Goal: Task Accomplishment & Management: Manage account settings

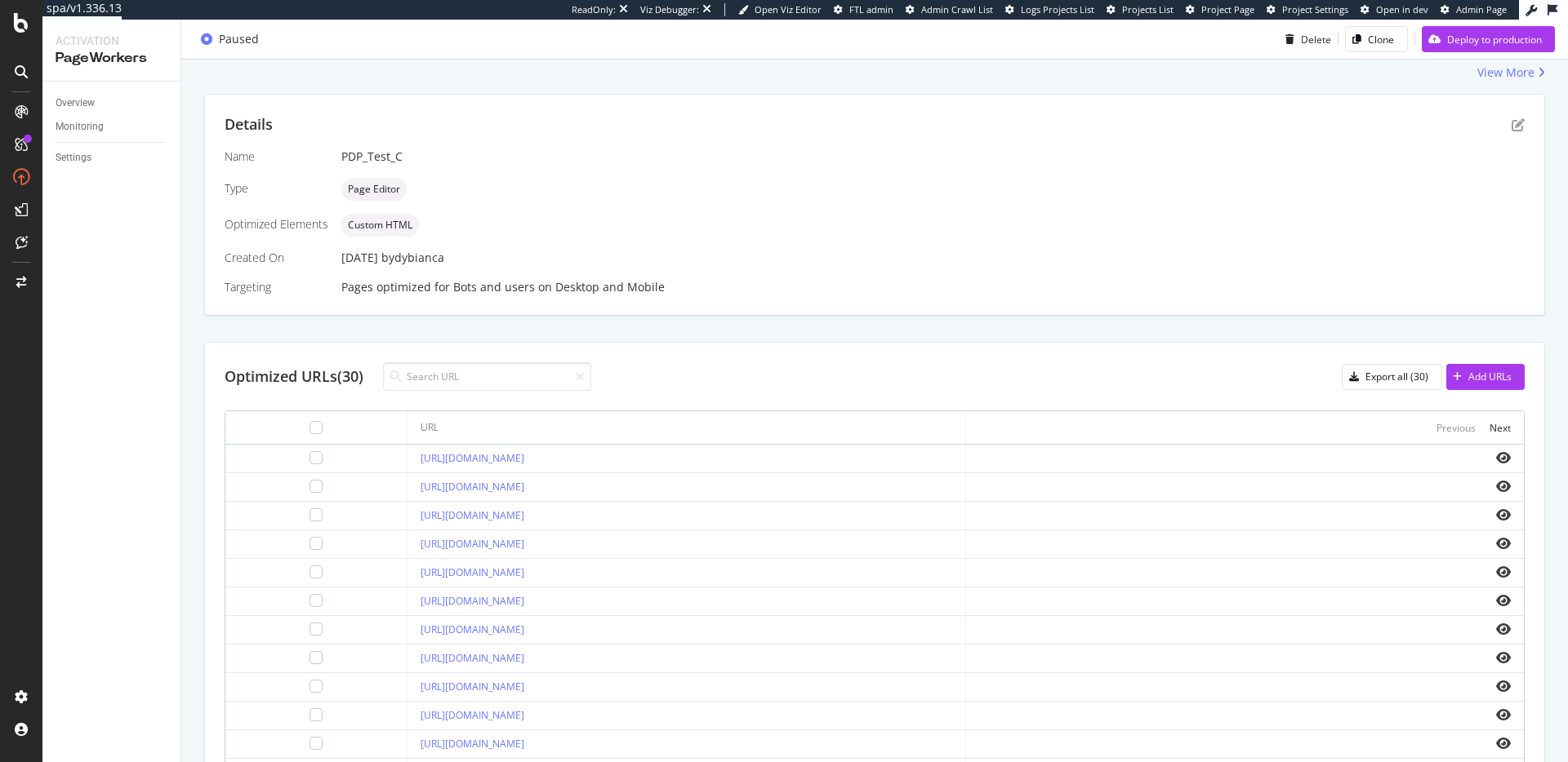
scroll to position [401, 0]
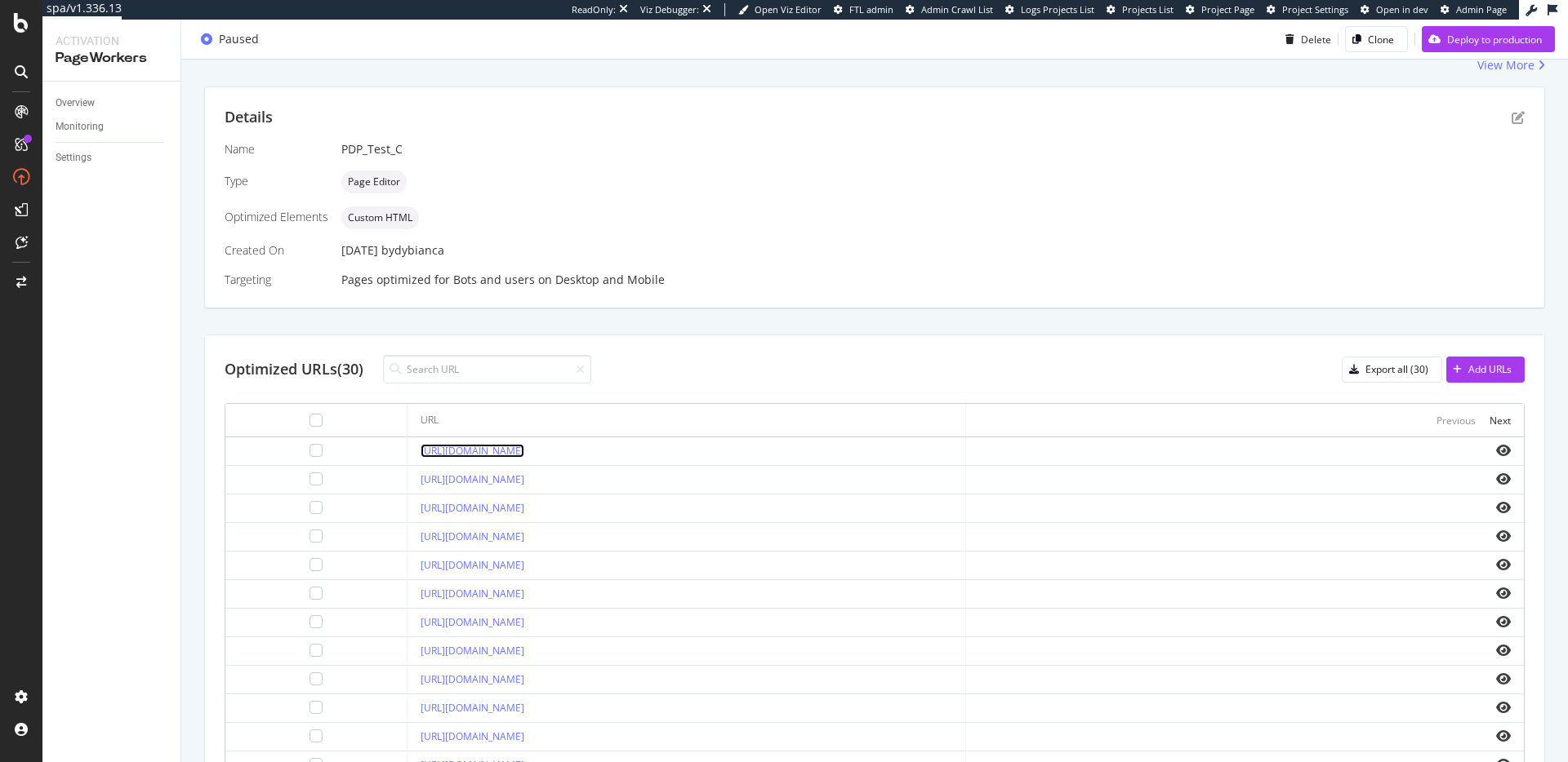
click at [525, 446] on link "https://www.davidyurman.com/gifts/for-children/cable-collectibles-teen-teardrop…" at bounding box center [473, 450] width 104 height 14
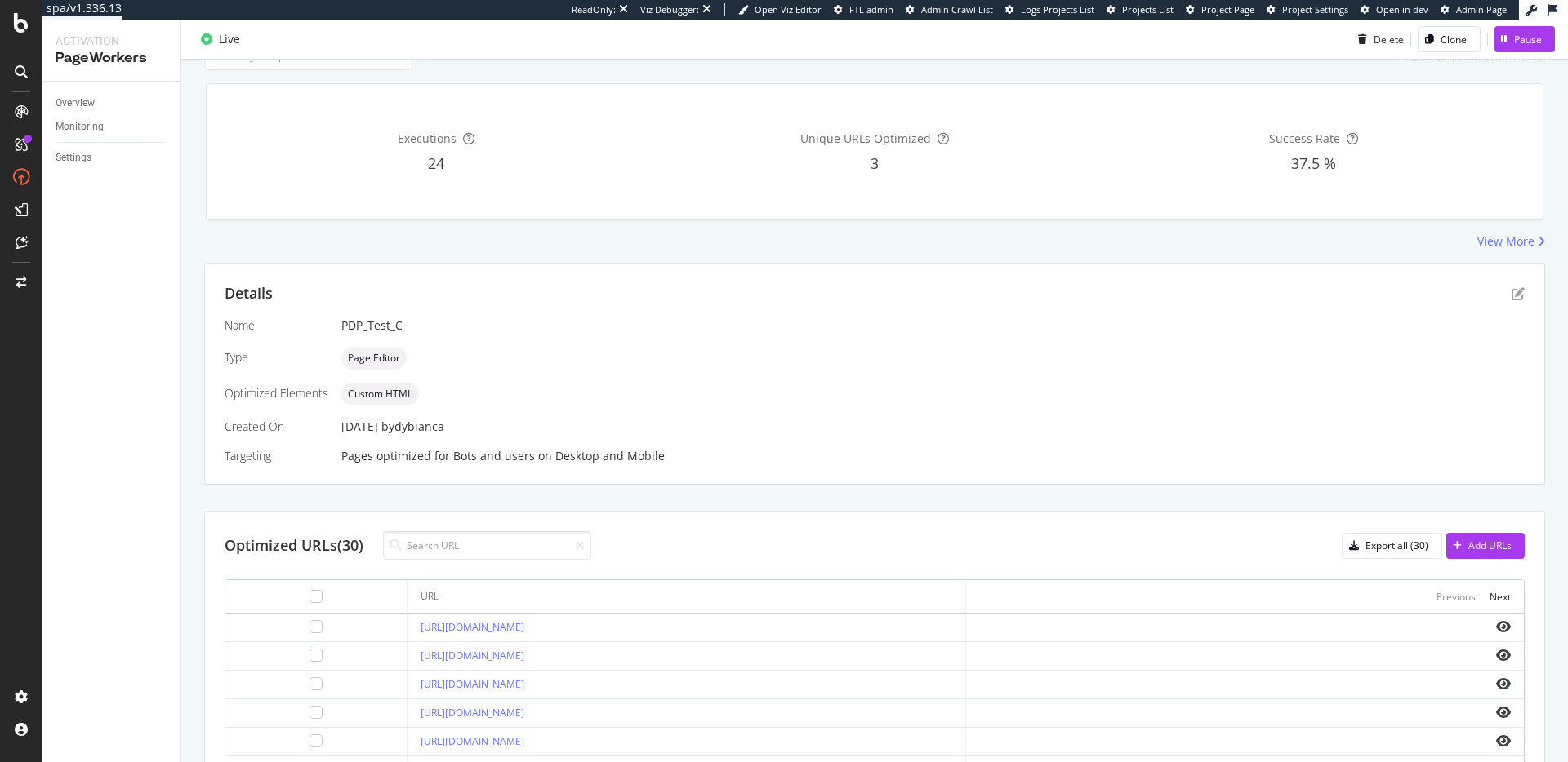
scroll to position [185, 0]
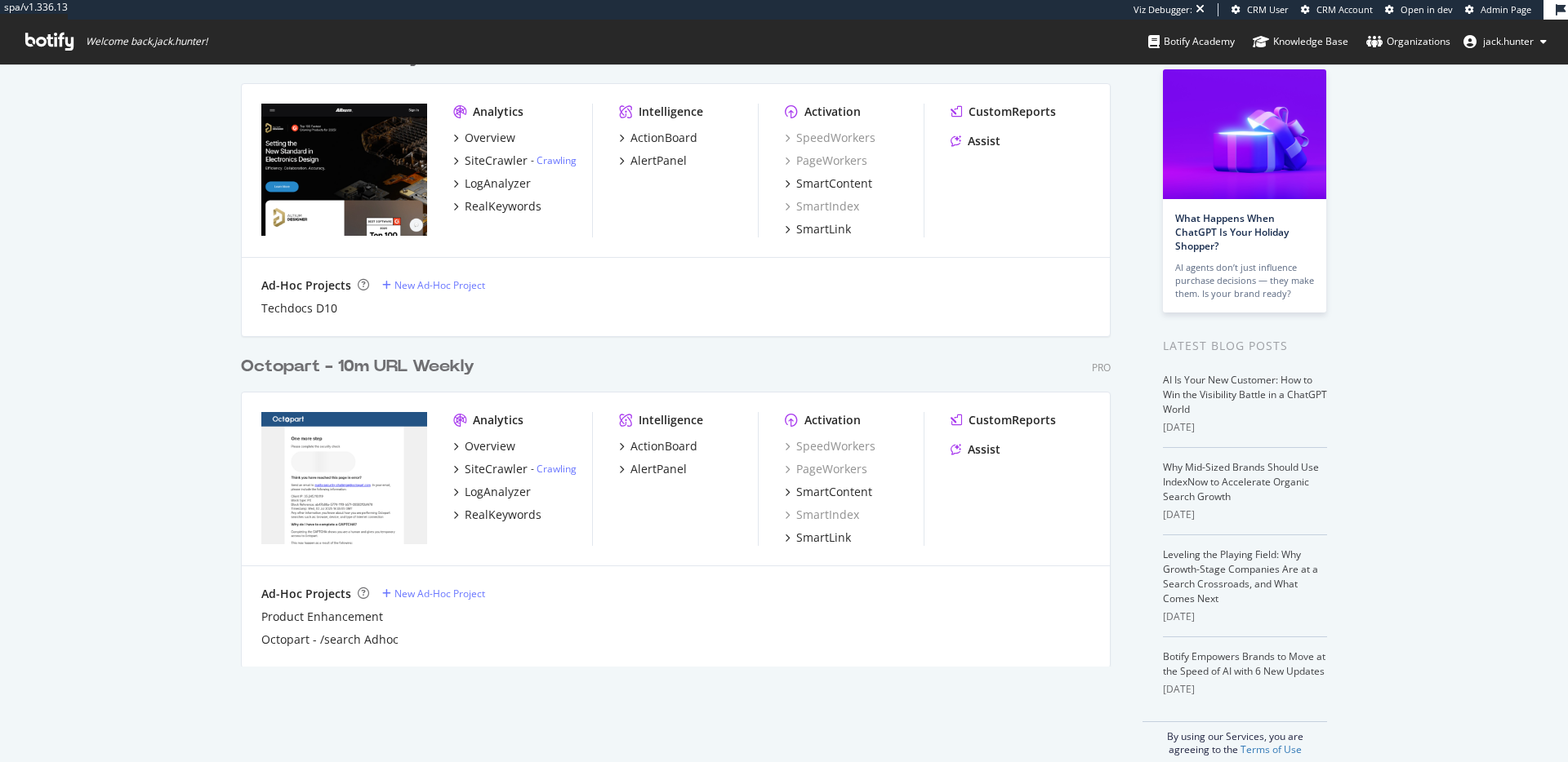
scroll to position [116, 0]
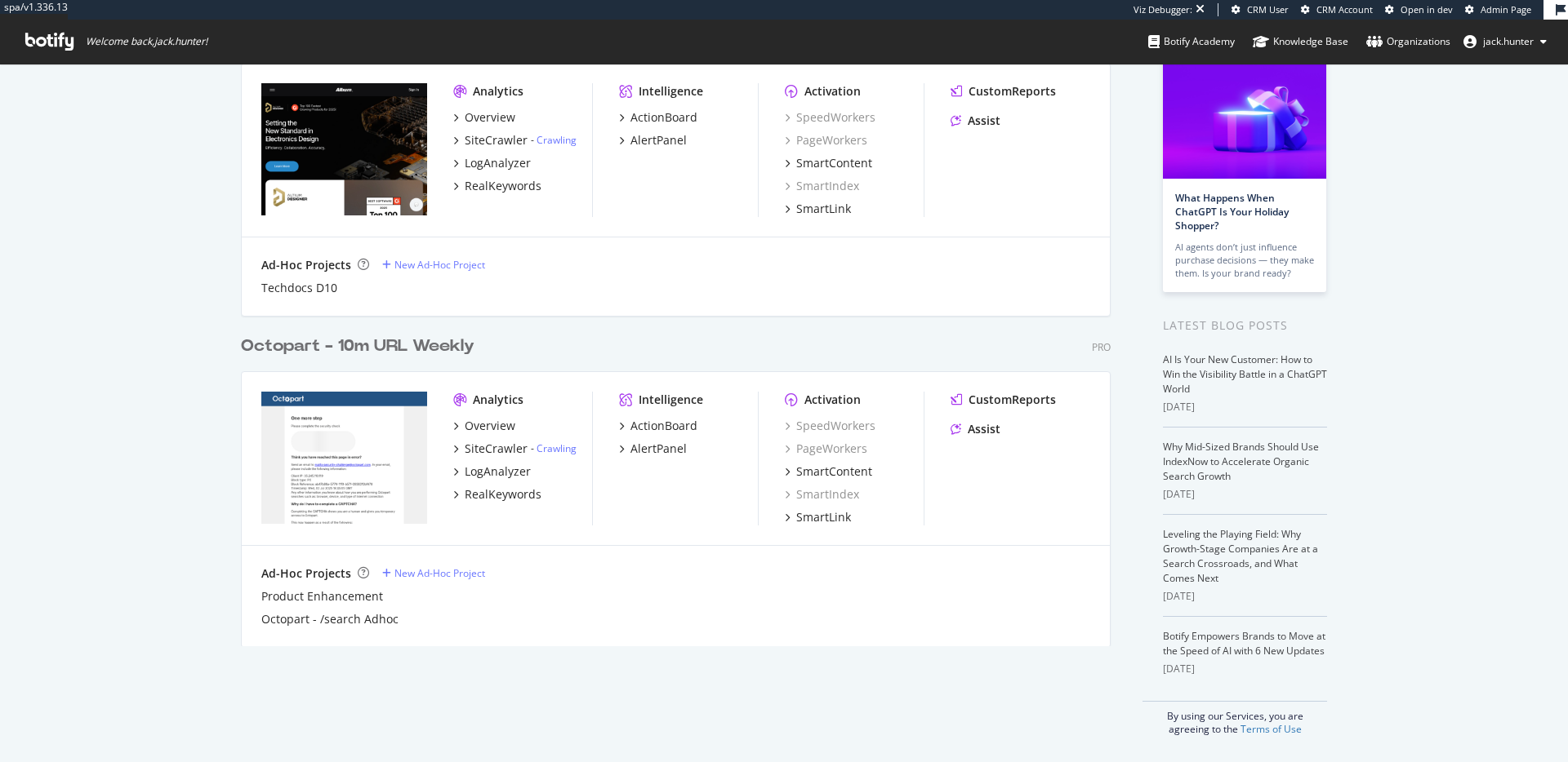
click at [380, 336] on div "Octopart - 10m URL Weekly" at bounding box center [357, 347] width 234 height 24
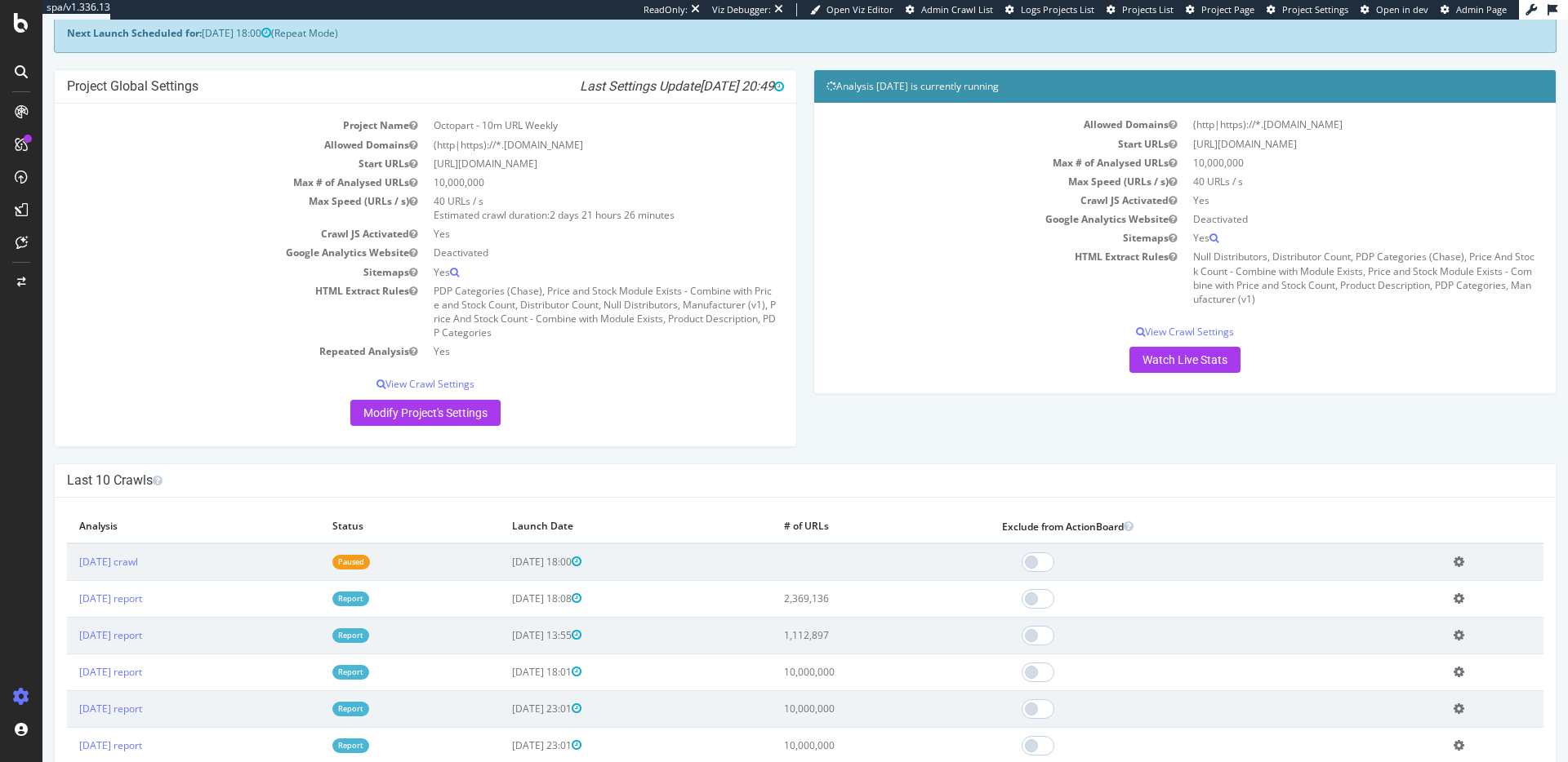
scroll to position [67, 0]
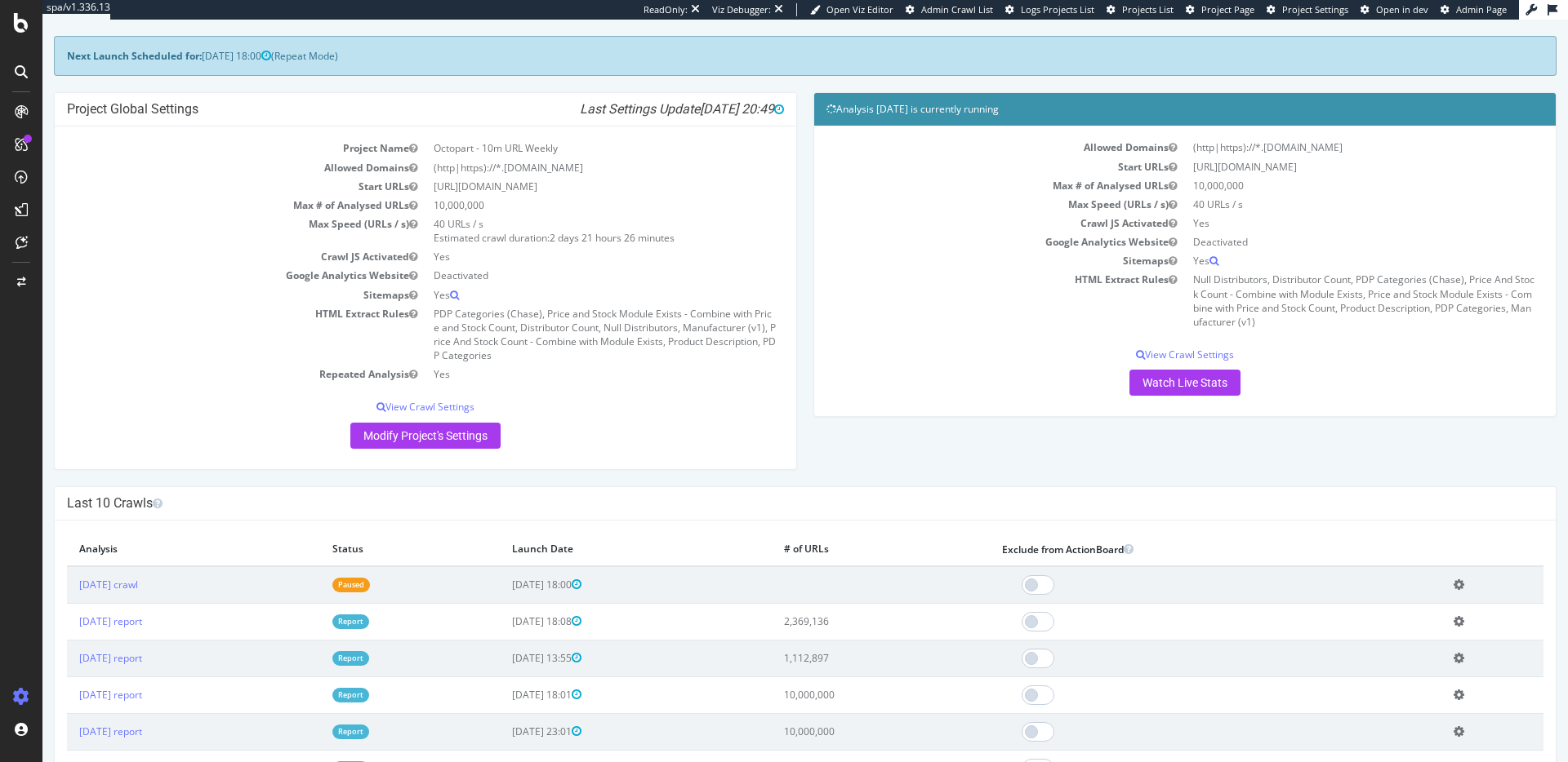
click at [1172, 346] on div "Allowed Domains (http|https)://*.[DOMAIN_NAME] Start URLs [URL][DOMAIN_NAME] Ma…" at bounding box center [1185, 267] width 717 height 258
click at [1177, 355] on p "View Crawl Settings" at bounding box center [1185, 355] width 717 height 14
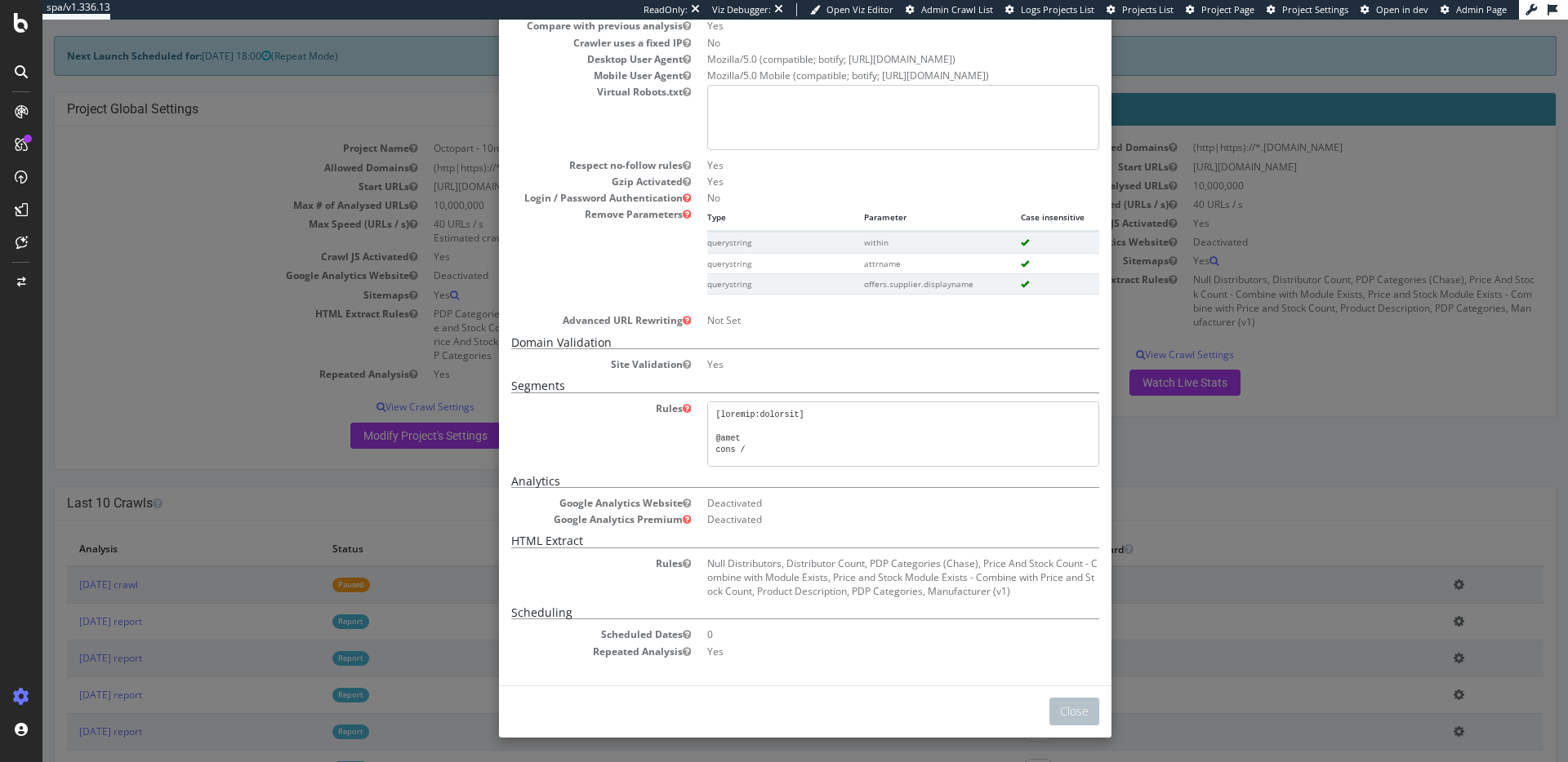
scroll to position [0, 0]
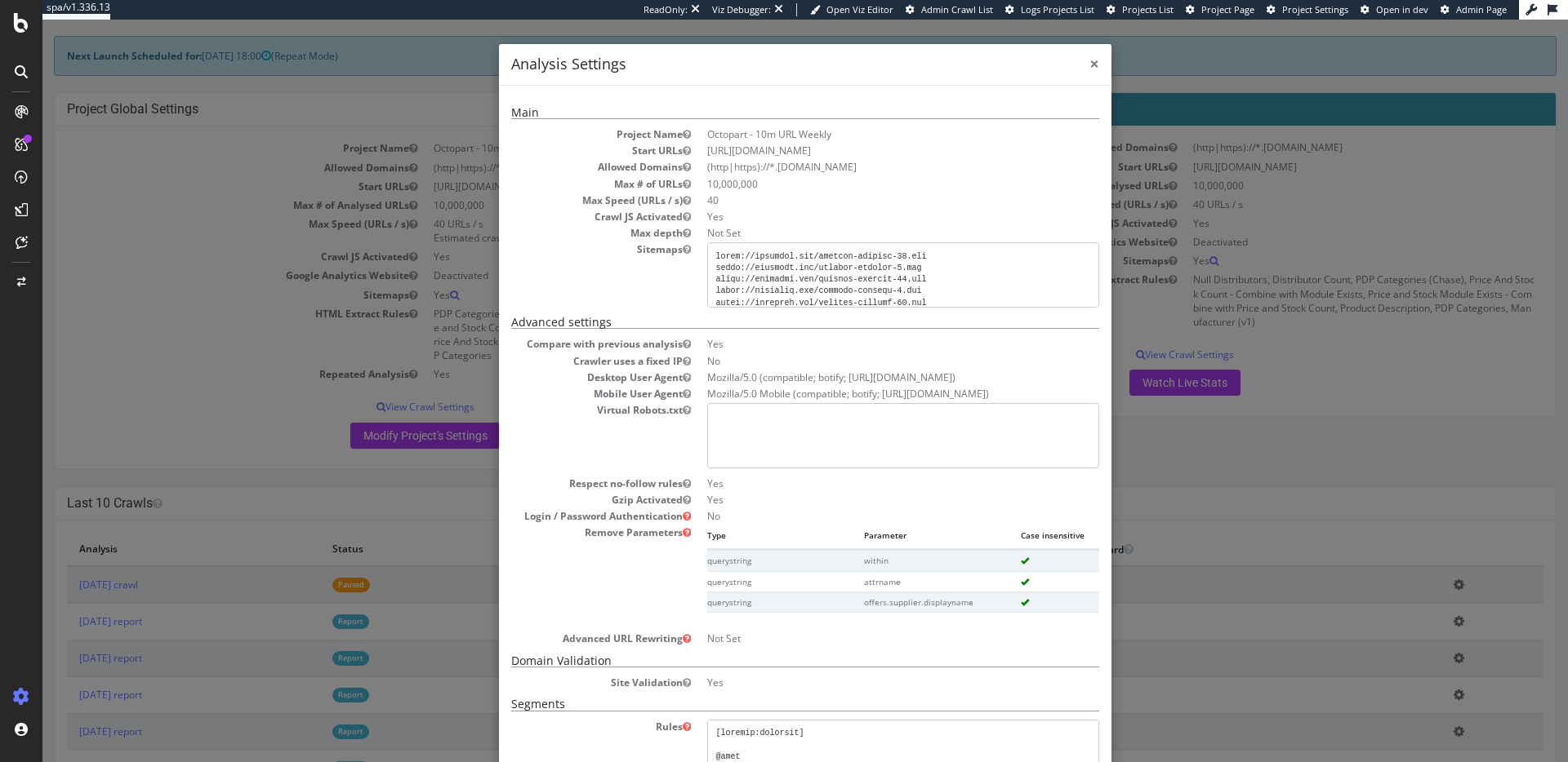
click at [1096, 59] on span "×" at bounding box center [1094, 63] width 10 height 23
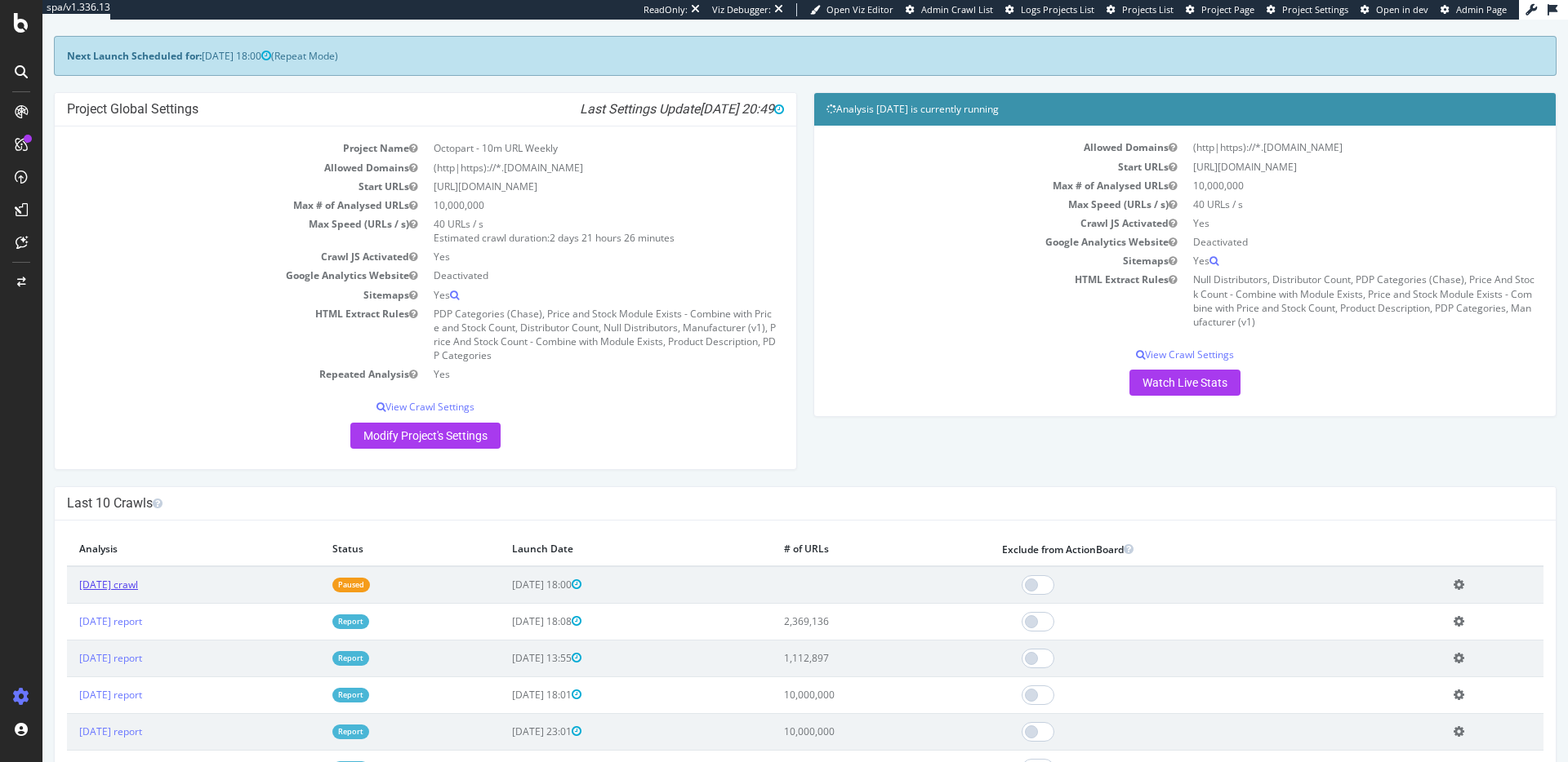
click at [138, 591] on link "[DATE] crawl" at bounding box center [108, 585] width 58 height 14
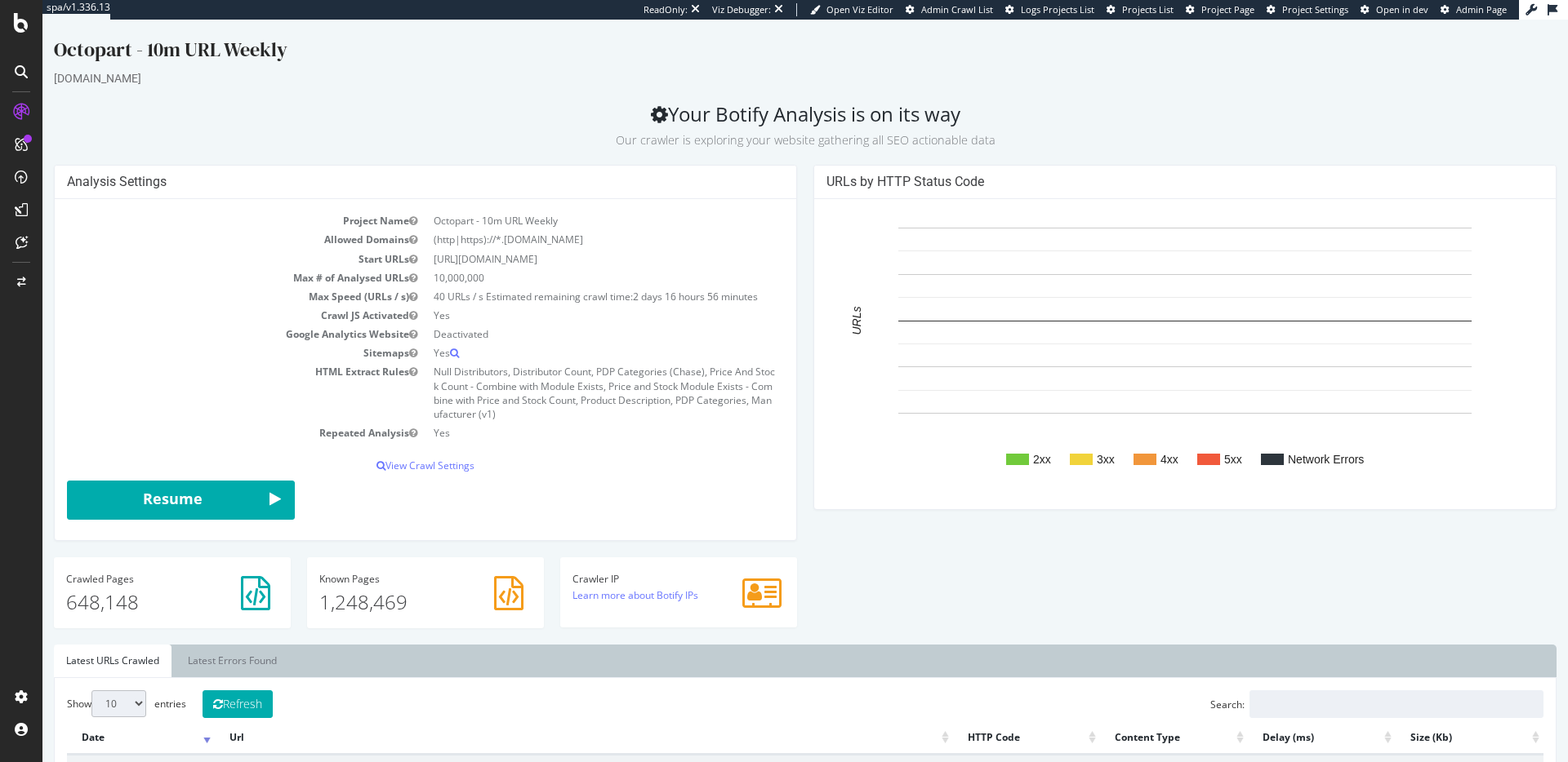
click at [1019, 463] on rect "A chart." at bounding box center [1017, 459] width 23 height 11
drag, startPoint x: 1158, startPoint y: 460, endPoint x: 1257, endPoint y: 458, distance: 99.0
click at [1209, 460] on g "2xx 3xx 4xx 5xx Network Errors" at bounding box center [1185, 459] width 357 height 13
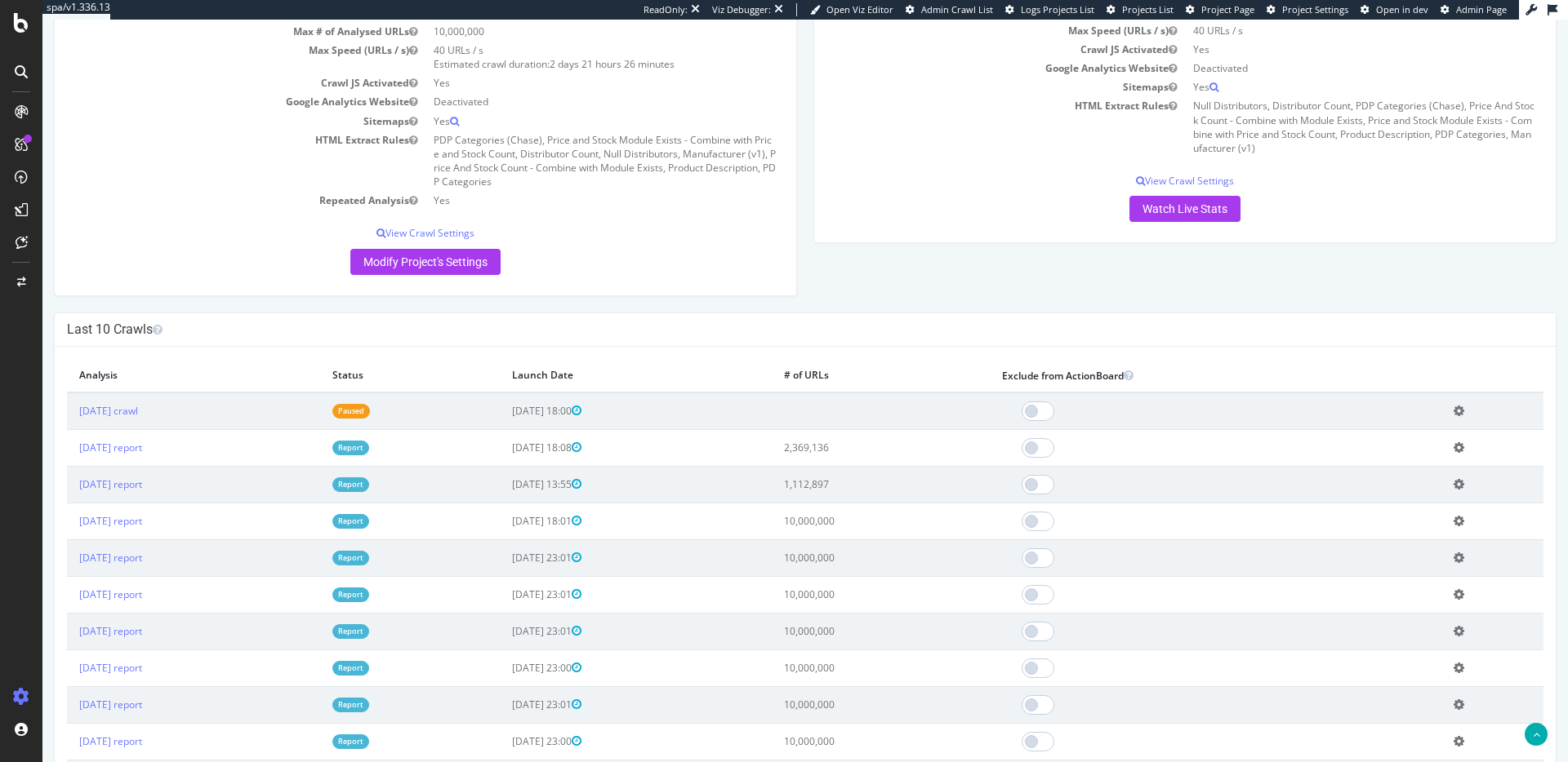
scroll to position [242, 0]
click at [369, 408] on link "Paused" at bounding box center [351, 409] width 37 height 14
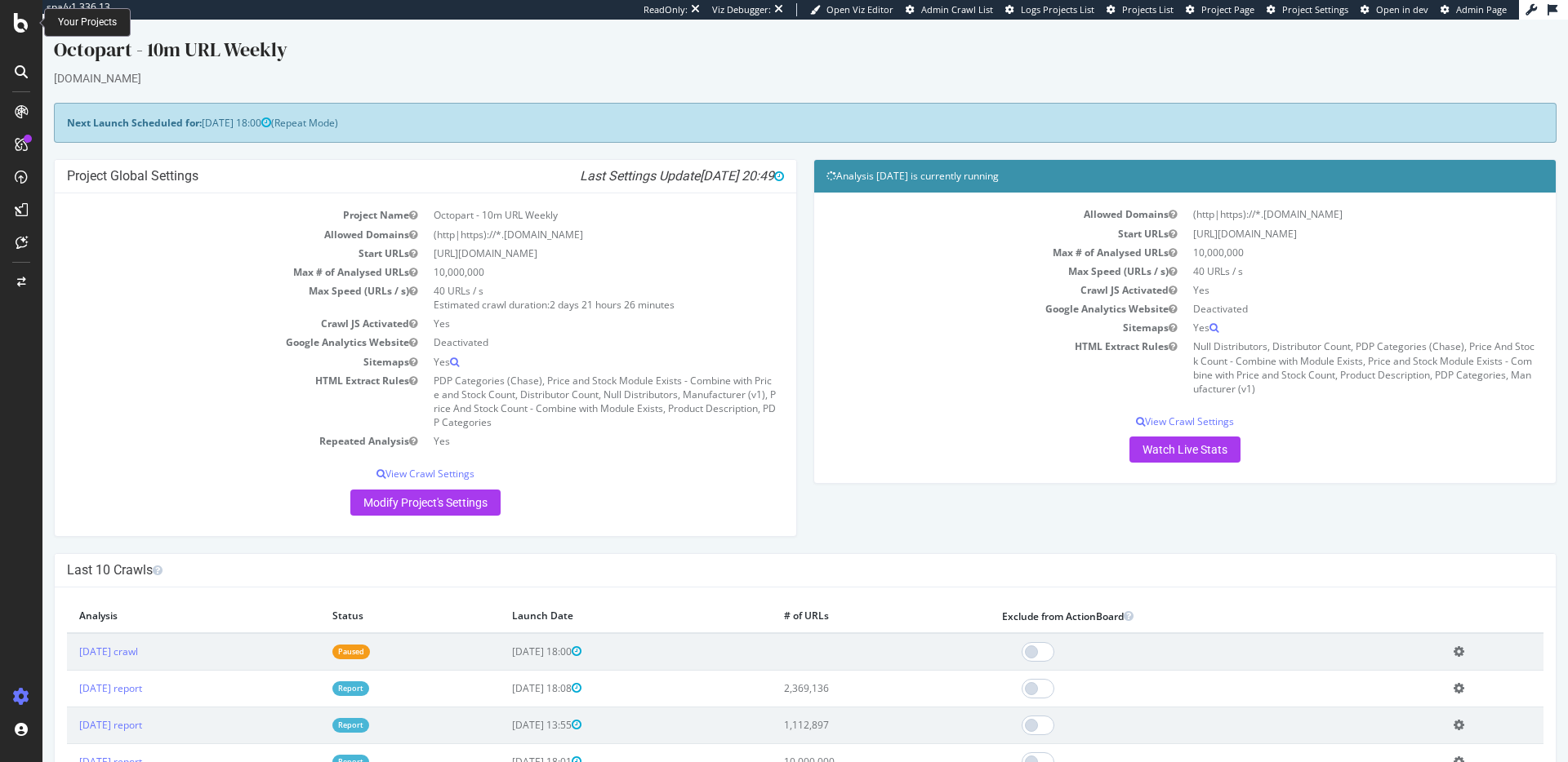
click at [21, 30] on icon at bounding box center [21, 22] width 15 height 19
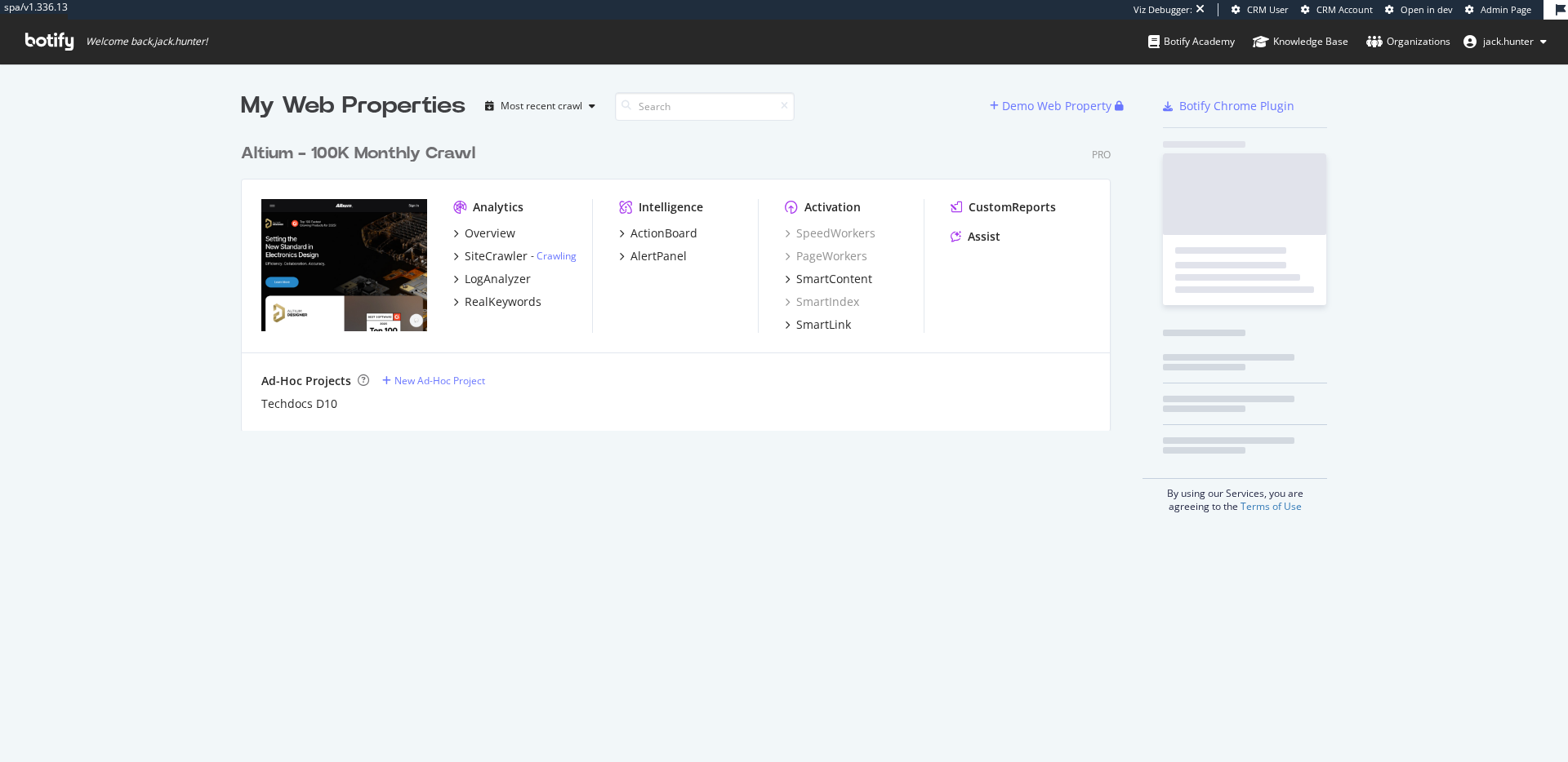
scroll to position [308, 883]
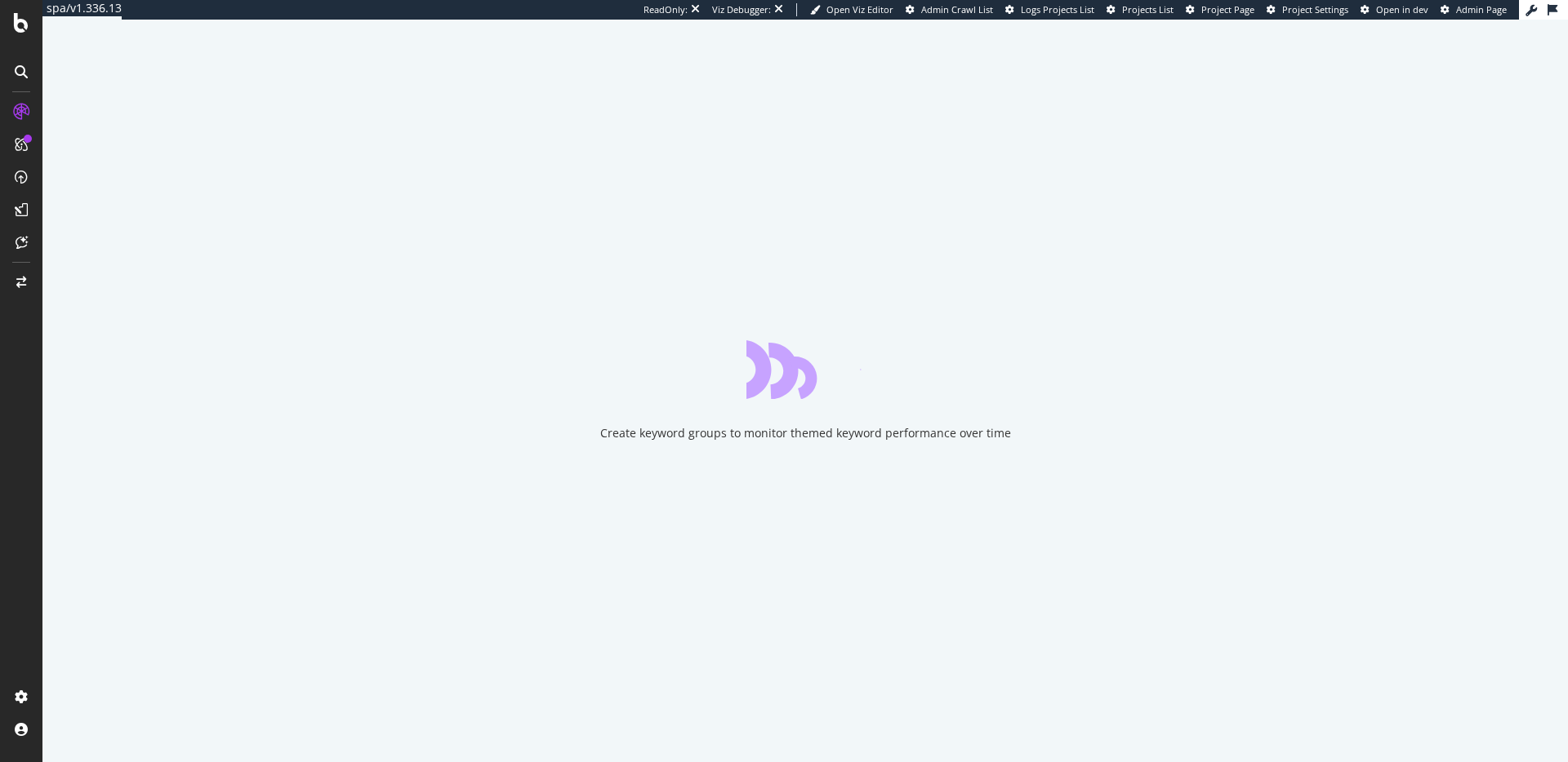
click at [18, 43] on div at bounding box center [21, 381] width 43 height 762
click at [27, 32] on div at bounding box center [21, 381] width 43 height 762
click at [27, 32] on icon at bounding box center [21, 22] width 15 height 19
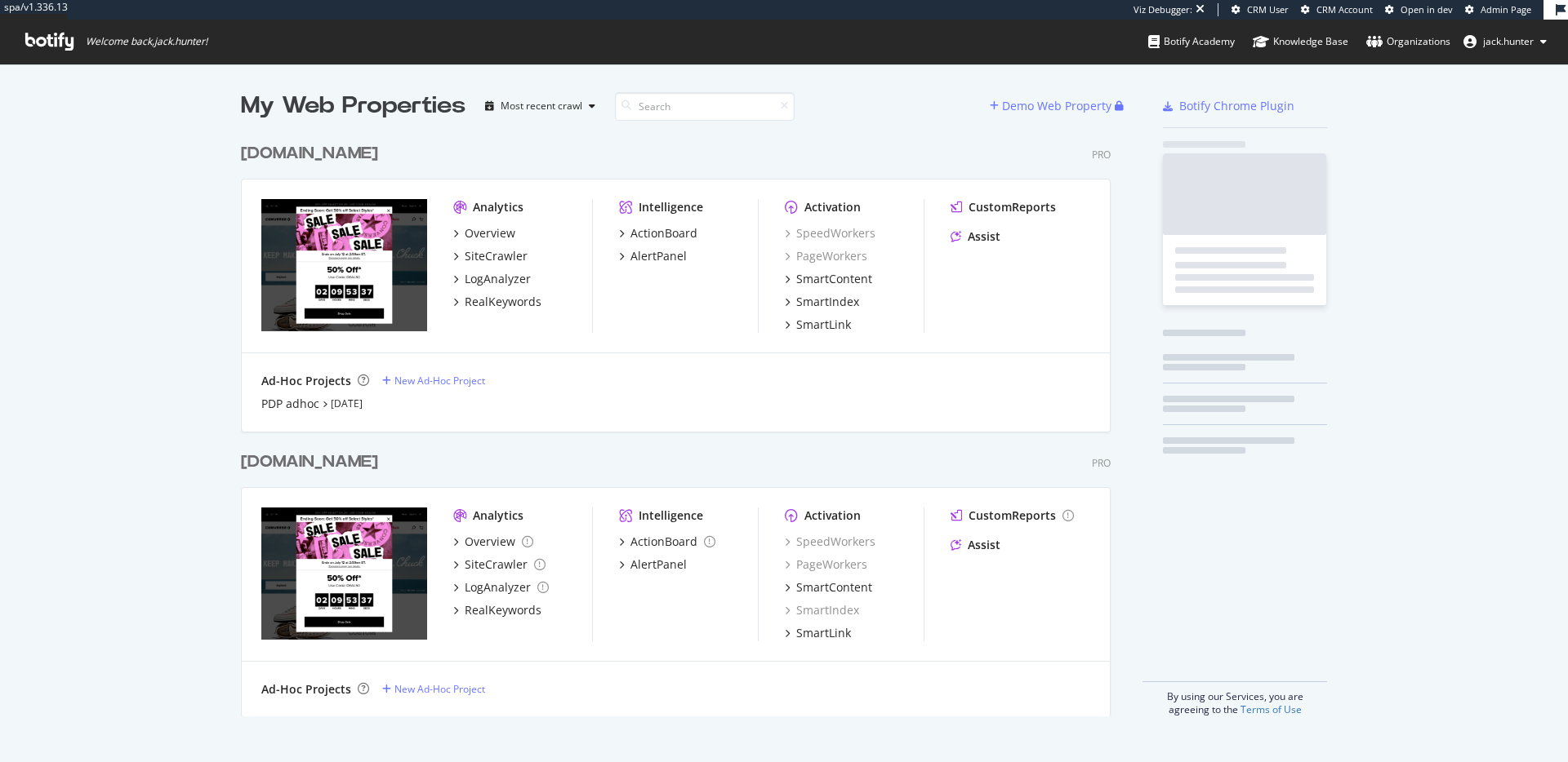
scroll to position [594, 883]
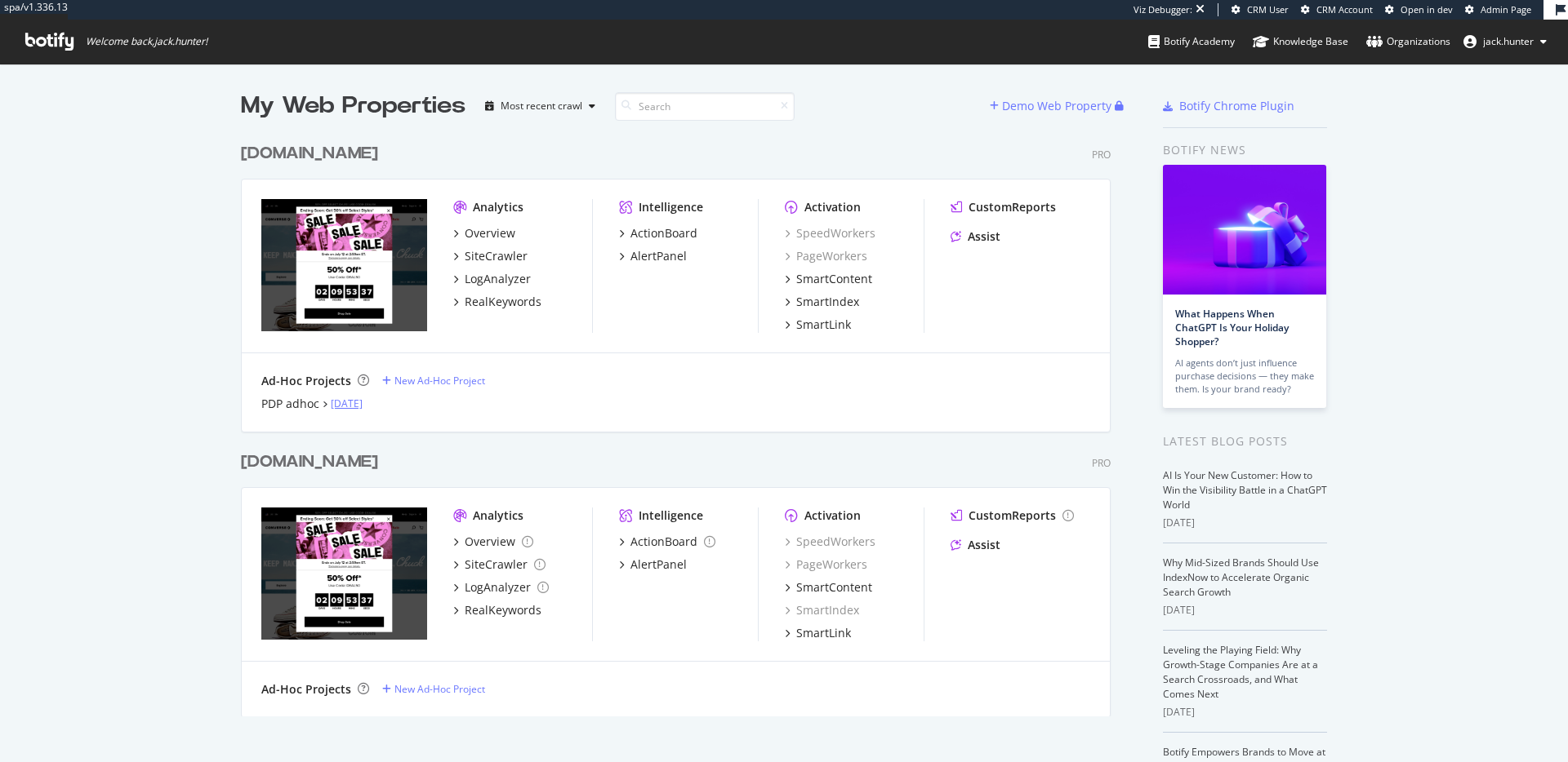
click at [358, 402] on link "Jul 23rd 25" at bounding box center [346, 403] width 32 height 14
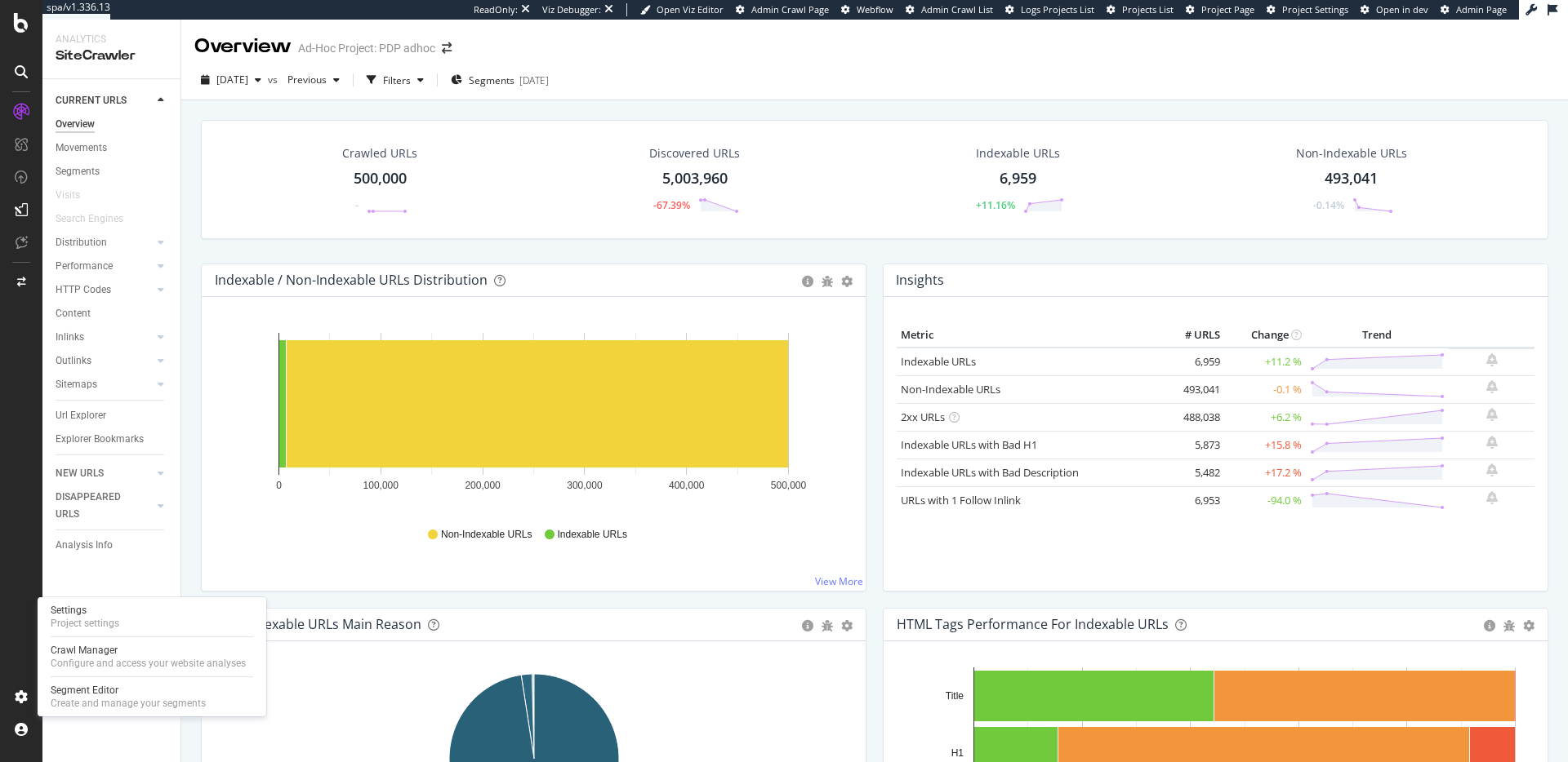
click at [110, 632] on div "Settings Project settings Crawl Manager Configure and access your website analy…" at bounding box center [151, 657] width 228 height 119
click at [113, 621] on div "Project settings" at bounding box center [85, 624] width 69 height 13
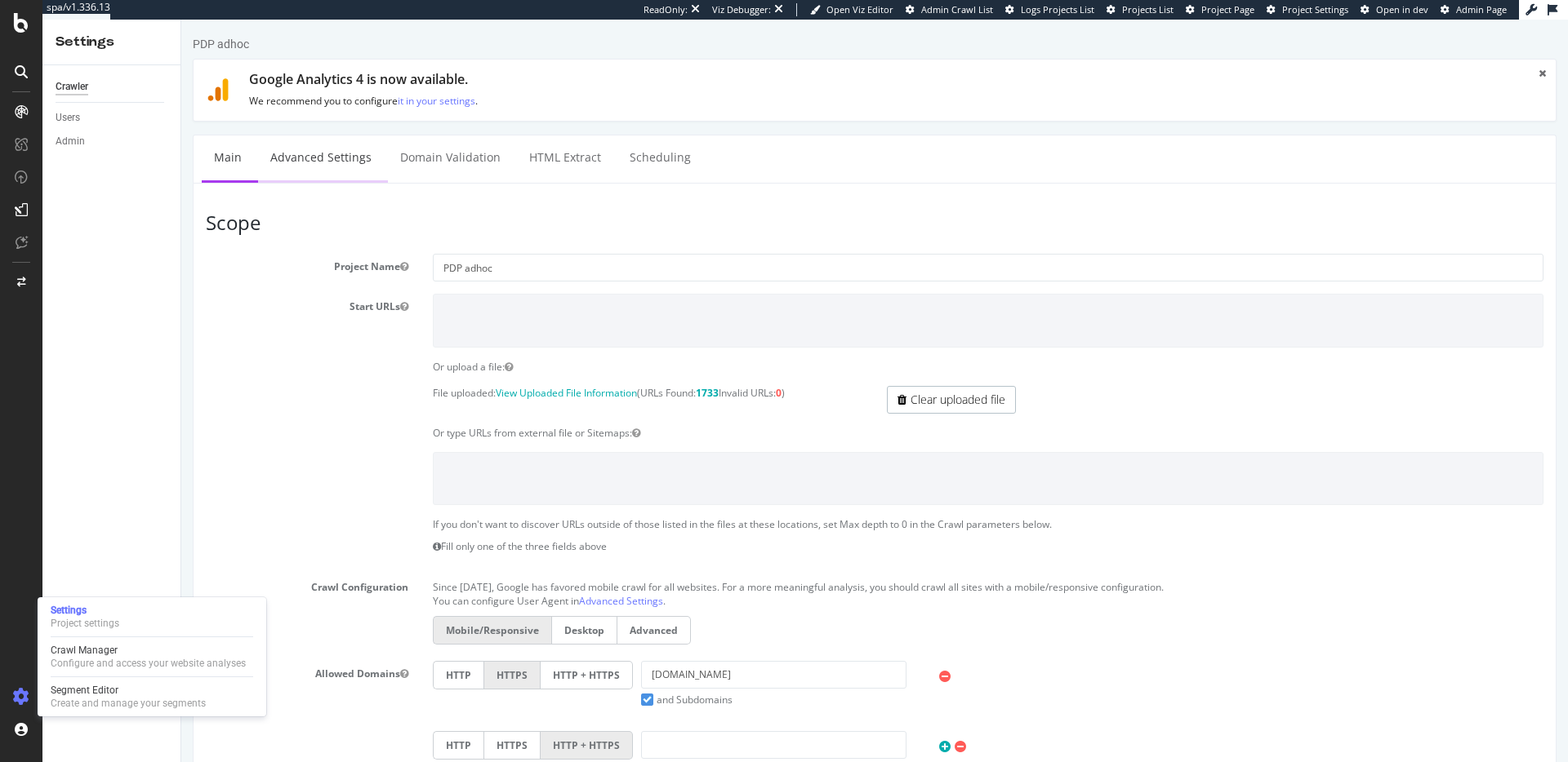
click at [344, 166] on link "Advanced Settings" at bounding box center [320, 158] width 125 height 45
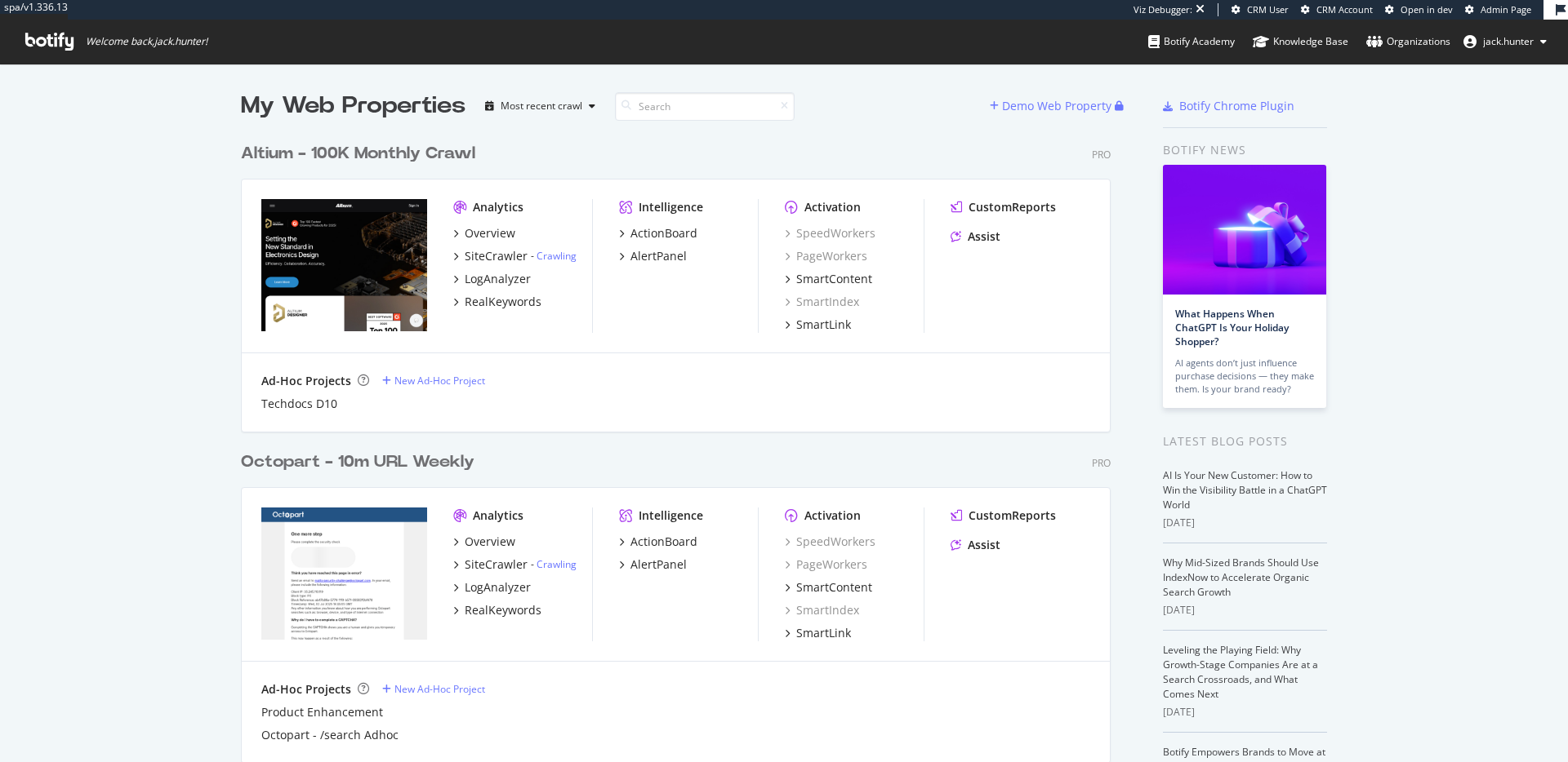
scroll to position [103, 0]
